Goal: Task Accomplishment & Management: Complete application form

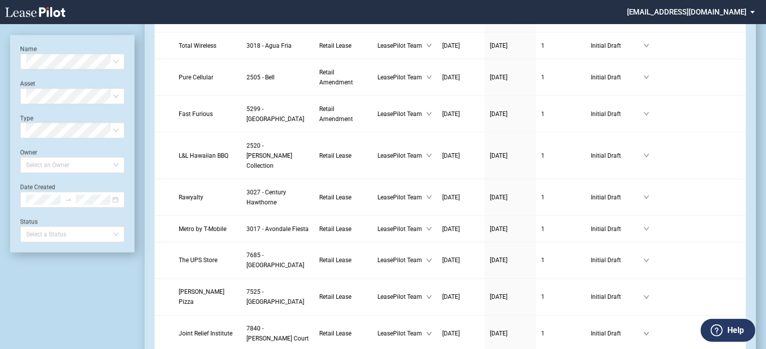
scroll to position [768, 0]
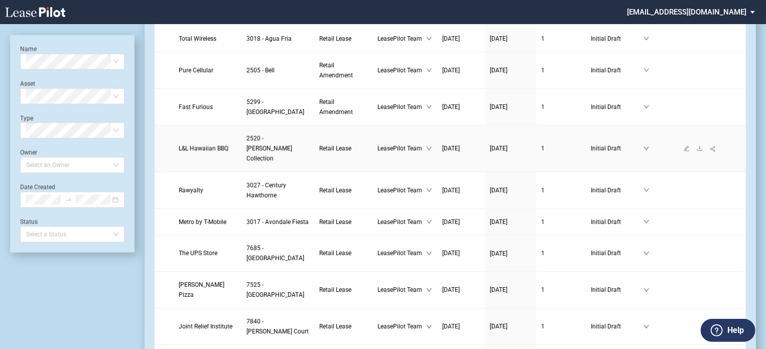
click at [209, 145] on span "L&L Hawaiian BBQ" at bounding box center [204, 148] width 50 height 7
click at [211, 145] on span "L&L Hawaiian BBQ" at bounding box center [204, 148] width 50 height 7
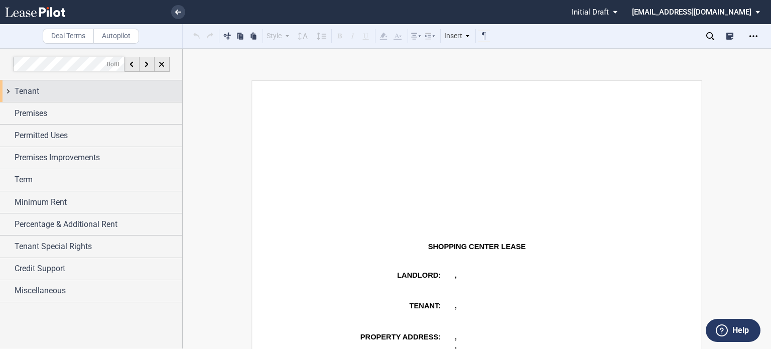
click at [105, 92] on div "Tenant" at bounding box center [99, 91] width 168 height 12
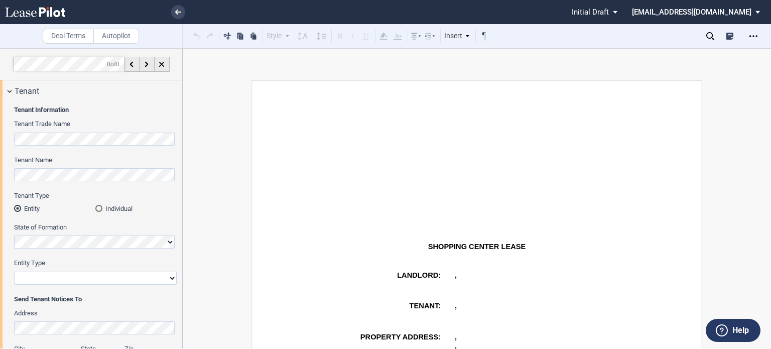
click at [0, 126] on html ".bocls-1{fill:#26354a;fill-rule:evenodd} Loading... × Pending... Pending... Ini…" at bounding box center [385, 174] width 771 height 349
click at [0, 132] on html ".bocls-1{fill:#26354a;fill-rule:evenodd} Loading... × Pending... Pending... Ini…" at bounding box center [385, 174] width 771 height 349
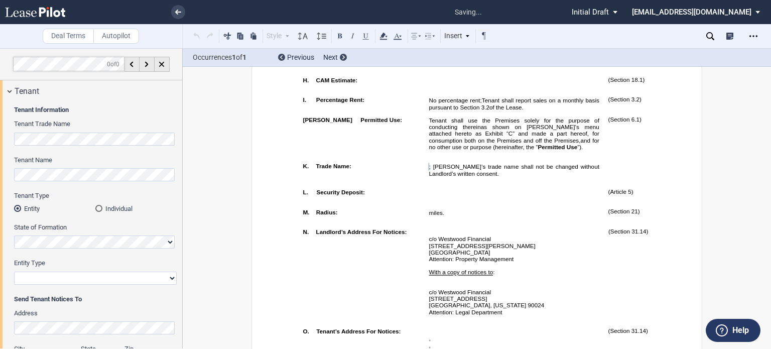
scroll to position [721, 0]
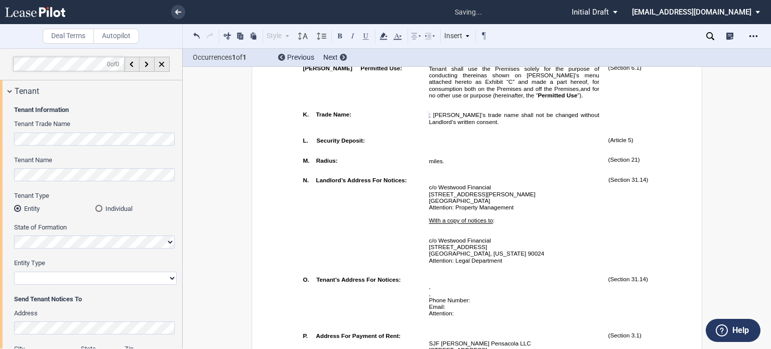
click at [100, 209] on div "Individual" at bounding box center [98, 208] width 7 height 7
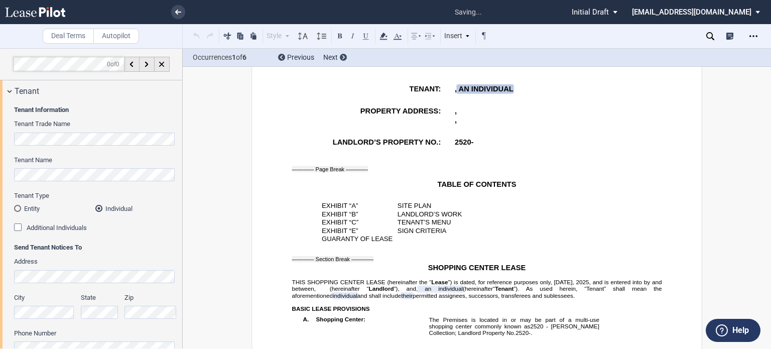
scroll to position [150, 0]
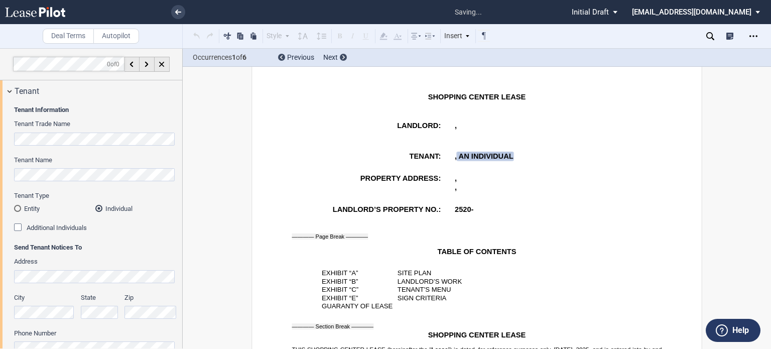
click at [0, 165] on html ".bocls-1{fill:#26354a;fill-rule:evenodd} Loading... × saving... Pending... Pend…" at bounding box center [385, 174] width 771 height 349
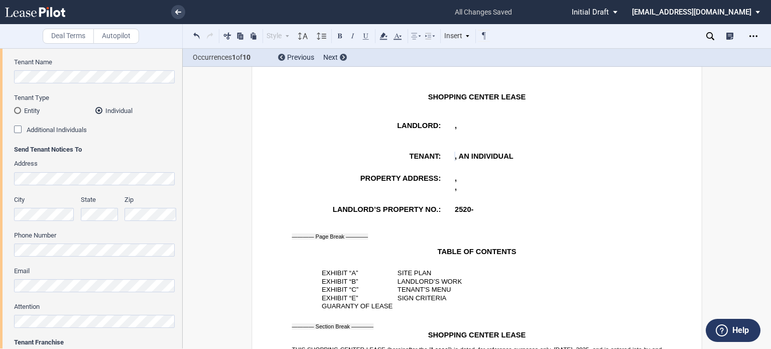
scroll to position [100, 0]
click at [18, 126] on div "Additional Individuals" at bounding box center [19, 128] width 10 height 10
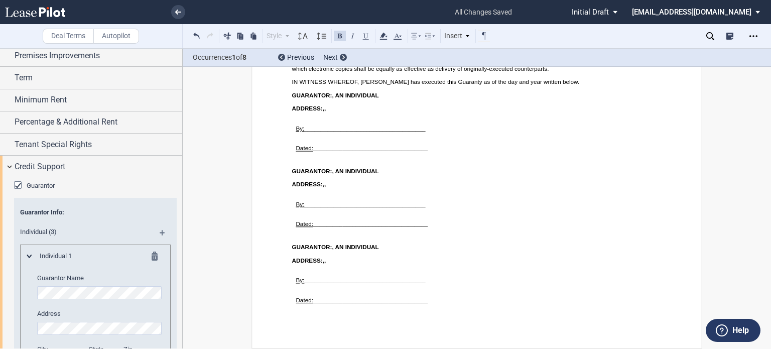
scroll to position [776, 0]
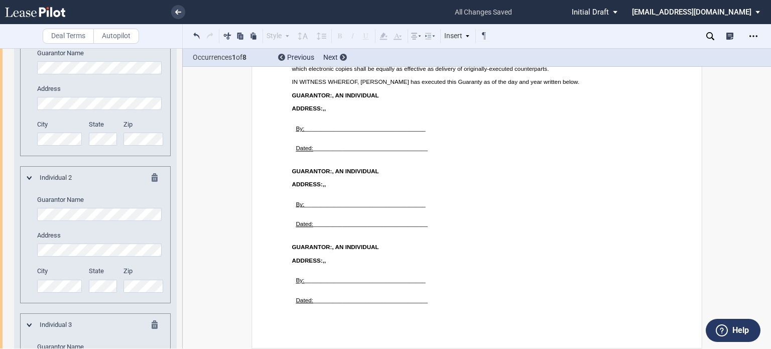
click at [25, 208] on div "Individual 2 Guarantor Name Address City State Zip" at bounding box center [95, 234] width 151 height 137
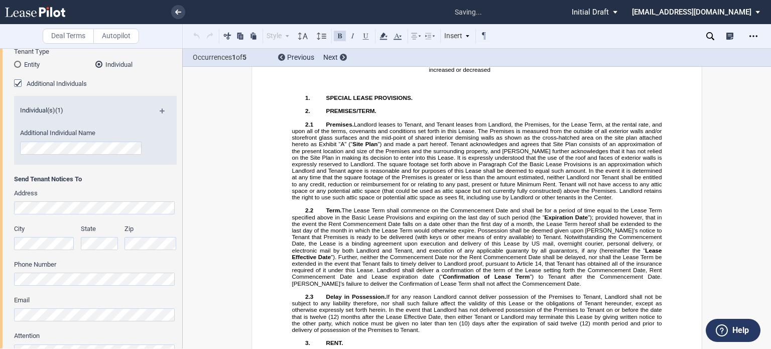
scroll to position [150, 0]
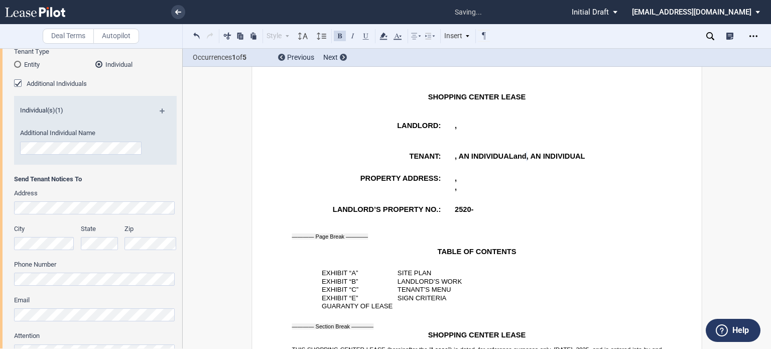
drag, startPoint x: 765, startPoint y: 120, endPoint x: 766, endPoint y: 109, distance: 11.6
click at [767, 118] on div "Deal Terms Autopilot Style Normal 8pt 9pt 10pt 10.5pt 11pt 12pt 14pt 16pt Norma…" at bounding box center [385, 198] width 771 height 301
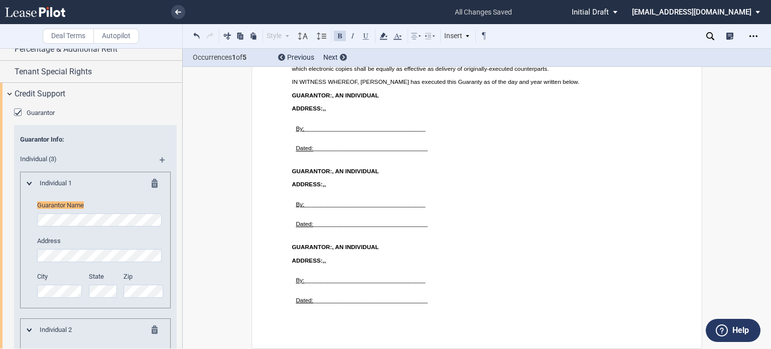
scroll to position [630, 0]
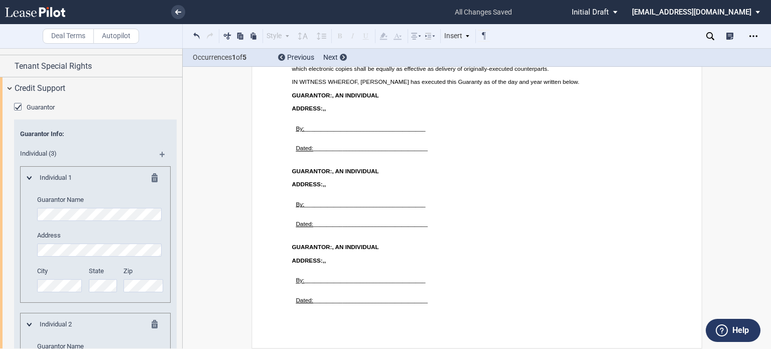
click at [24, 212] on div "Individual 1 Guarantor Name Address City State Zip" at bounding box center [95, 234] width 151 height 137
drag, startPoint x: 179, startPoint y: 203, endPoint x: 185, endPoint y: 154, distance: 49.0
click at [185, 154] on div "Deal Terms Autopilot Style Normal 8pt 9pt 10pt 10.5pt 11pt 12pt 14pt 16pt Norma…" at bounding box center [385, 198] width 771 height 301
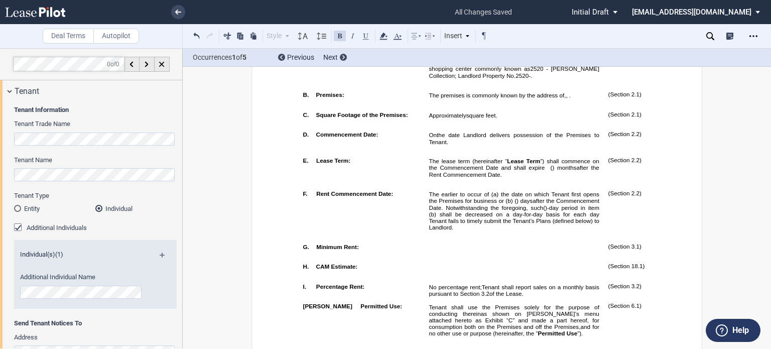
scroll to position [231, 0]
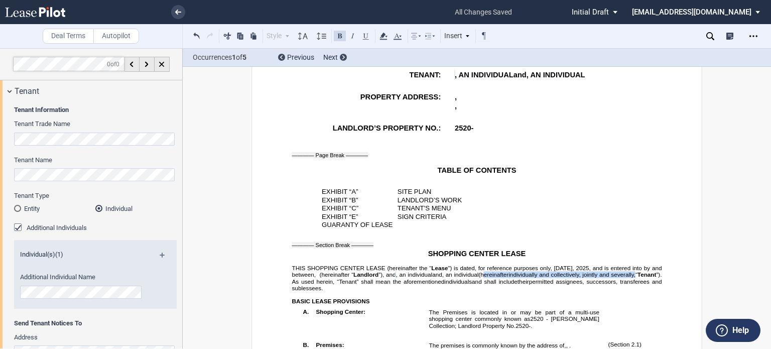
drag, startPoint x: 402, startPoint y: 306, endPoint x: 561, endPoint y: 302, distance: 158.6
click at [561, 291] on p "THIS SHOPPING CENTER LEASE (hereinafter the “ Lease ”) is dated, for reference …" at bounding box center [477, 277] width 370 height 27
drag, startPoint x: 531, startPoint y: 304, endPoint x: 409, endPoint y: 305, distance: 121.4
click at [478, 277] on span "(hereinafter" at bounding box center [493, 274] width 30 height 7
drag, startPoint x: 403, startPoint y: 306, endPoint x: 559, endPoint y: 304, distance: 156.0
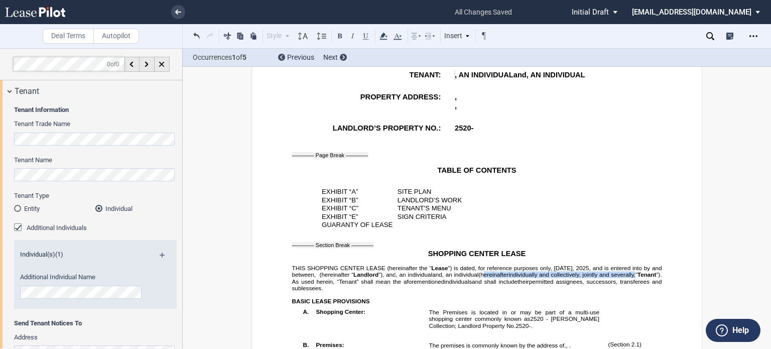
click at [559, 291] on p "THIS SHOPPING CENTER LEASE (hereinafter the “ Lease ”) is dated, for reference …" at bounding box center [477, 277] width 370 height 27
drag, startPoint x: 553, startPoint y: 302, endPoint x: 528, endPoint y: 287, distance: 29.7
click at [528, 271] on span "”) is dated, for reference purposes only, [DATE]," at bounding box center [511, 267] width 126 height 7
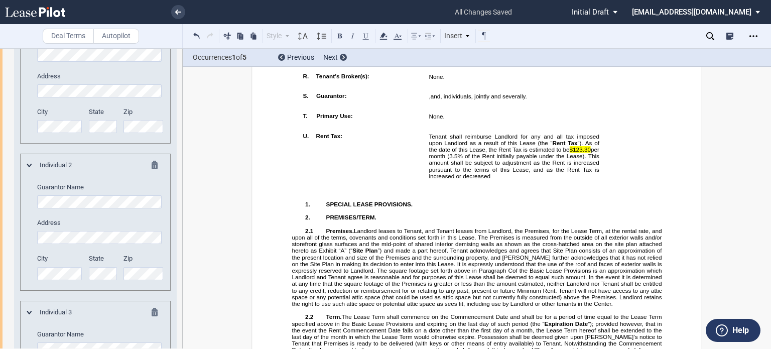
scroll to position [789, 0]
click at [152, 311] on md-icon at bounding box center [158, 313] width 12 height 12
click at [152, 164] on md-icon at bounding box center [158, 166] width 12 height 12
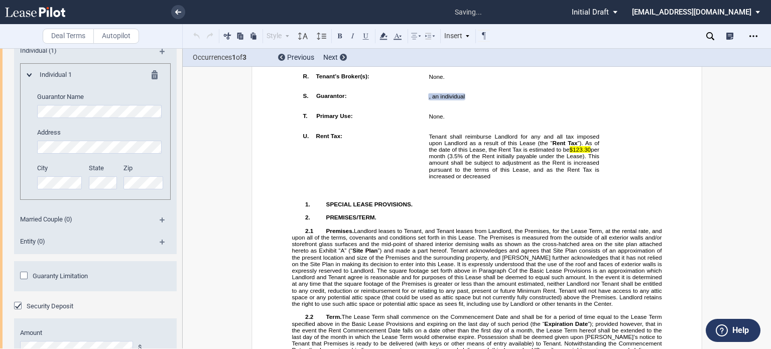
scroll to position [668, 0]
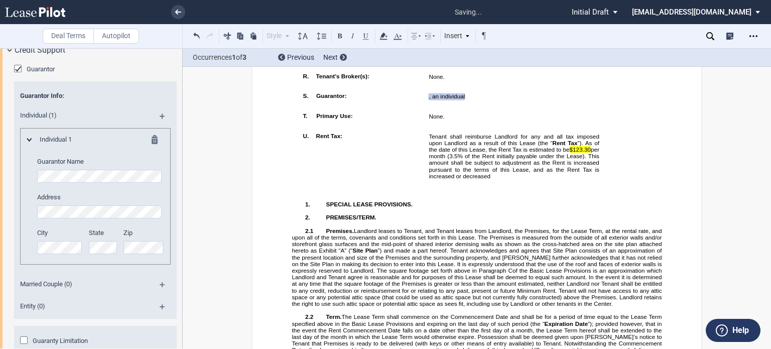
click at [153, 138] on md-icon at bounding box center [158, 141] width 12 height 12
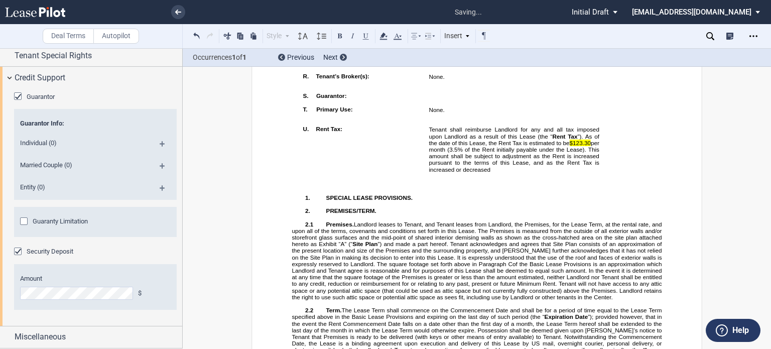
scroll to position [639, 0]
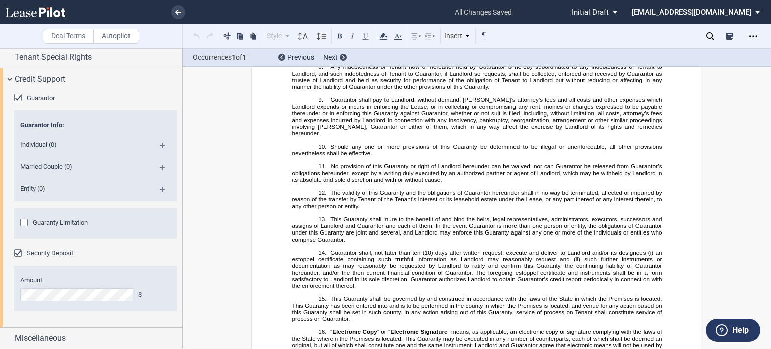
click at [18, 100] on div "Guarantor" at bounding box center [19, 99] width 10 height 10
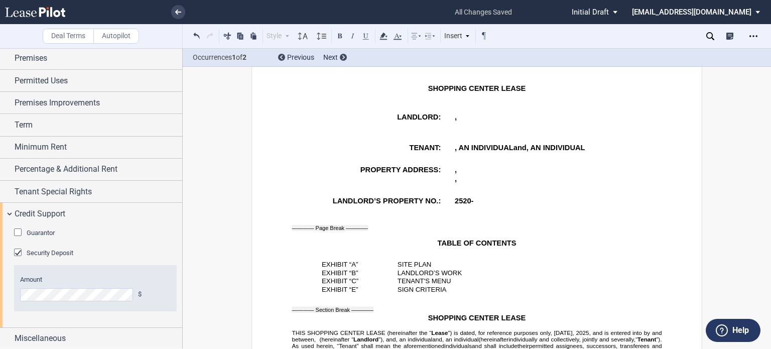
scroll to position [123, 0]
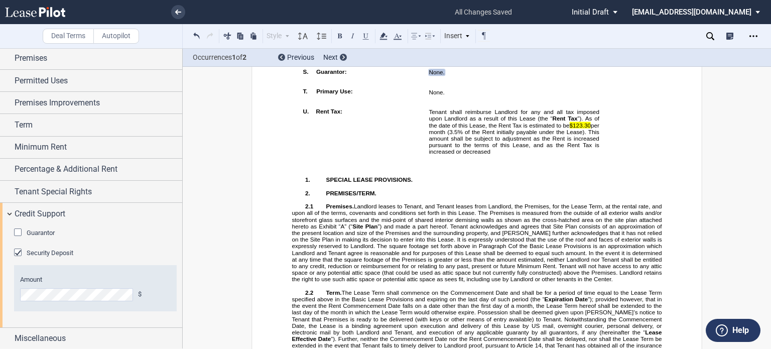
scroll to position [966, 0]
